Goal: Transaction & Acquisition: Download file/media

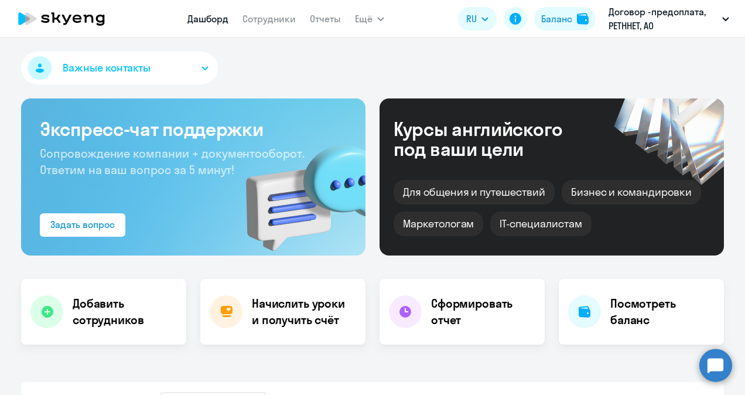
select select "30"
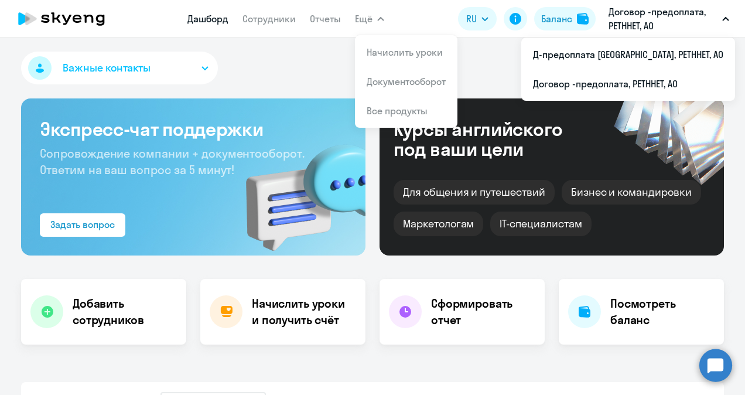
click at [381, 19] on icon "button" at bounding box center [380, 19] width 7 height 4
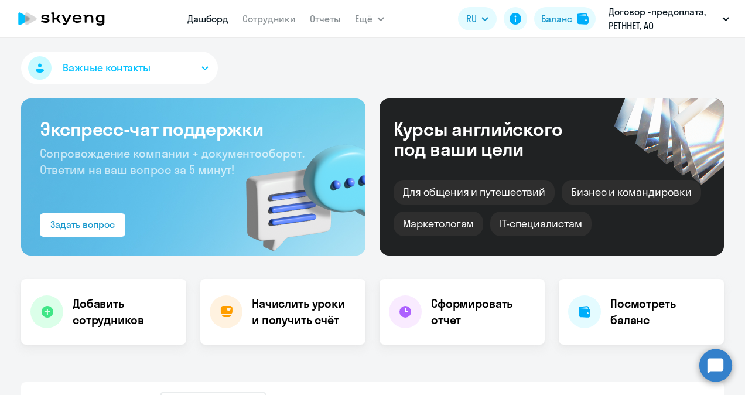
click at [379, 18] on icon "button" at bounding box center [380, 19] width 7 height 4
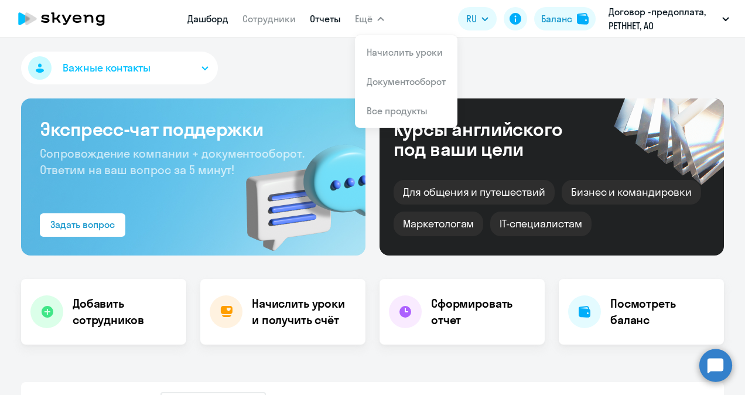
click at [321, 23] on link "Отчеты" at bounding box center [325, 19] width 31 height 12
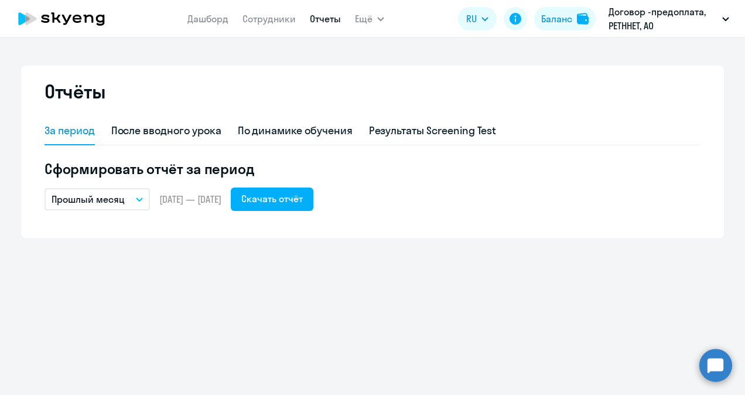
click at [136, 198] on icon "button" at bounding box center [139, 199] width 7 height 4
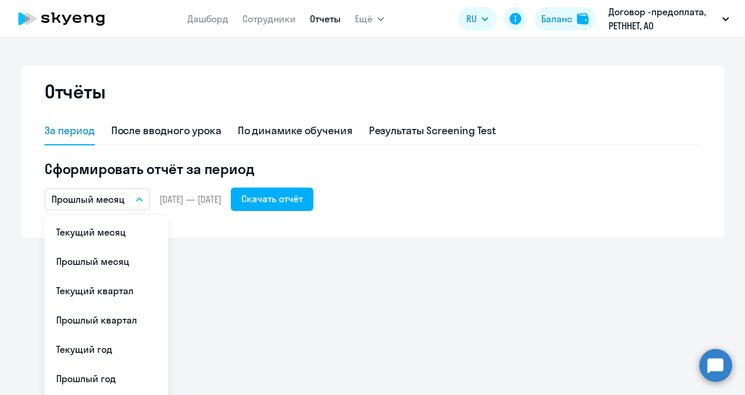
click at [201, 228] on div "Отчёты За период После вводного урока По динамике обучения Результаты Screening…" at bounding box center [372, 152] width 703 height 172
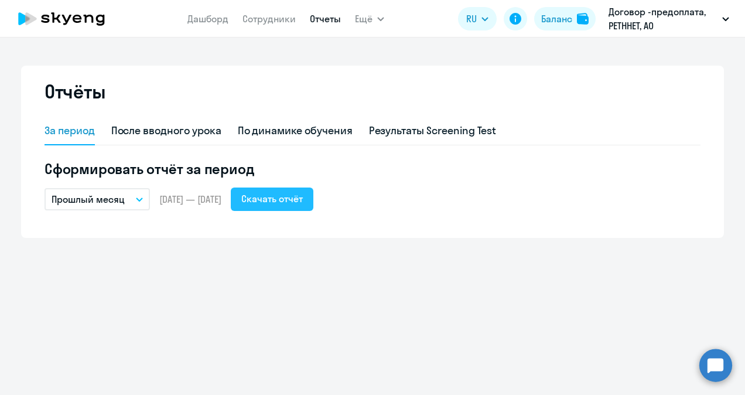
click at [303, 198] on div "Скачать отчёт" at bounding box center [271, 198] width 61 height 14
